Goal: Task Accomplishment & Management: Complete application form

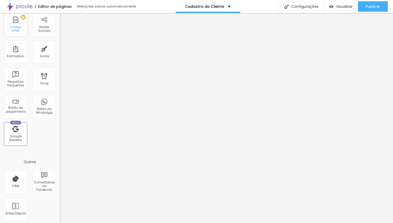
scroll to position [128, 0]
click at [20, 53] on div "Formulário" at bounding box center [15, 54] width 17 height 4
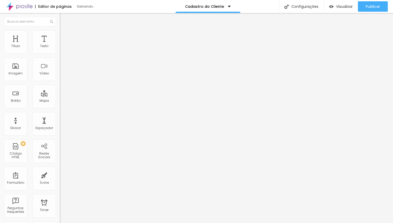
click at [63, 51] on div "Aniversário Infantil" at bounding box center [89, 48] width 53 height 5
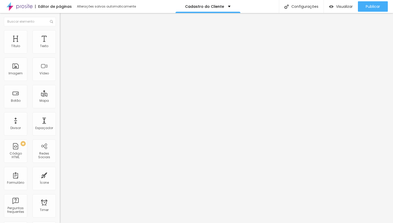
click at [63, 51] on div "Aniversário Infantil" at bounding box center [89, 48] width 53 height 5
click at [60, 52] on img at bounding box center [61, 53] width 3 height 3
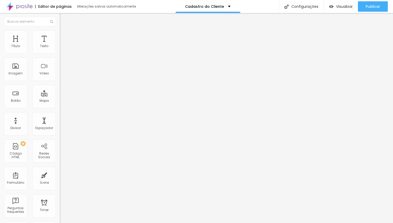
scroll to position [11, 0]
radio input "true"
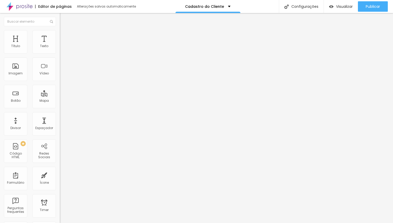
click at [60, 52] on span at bounding box center [61, 54] width 3 height 4
click at [288, 222] on div "Editor de formulário" at bounding box center [196, 227] width 393 height 8
